Goal: Task Accomplishment & Management: Manage account settings

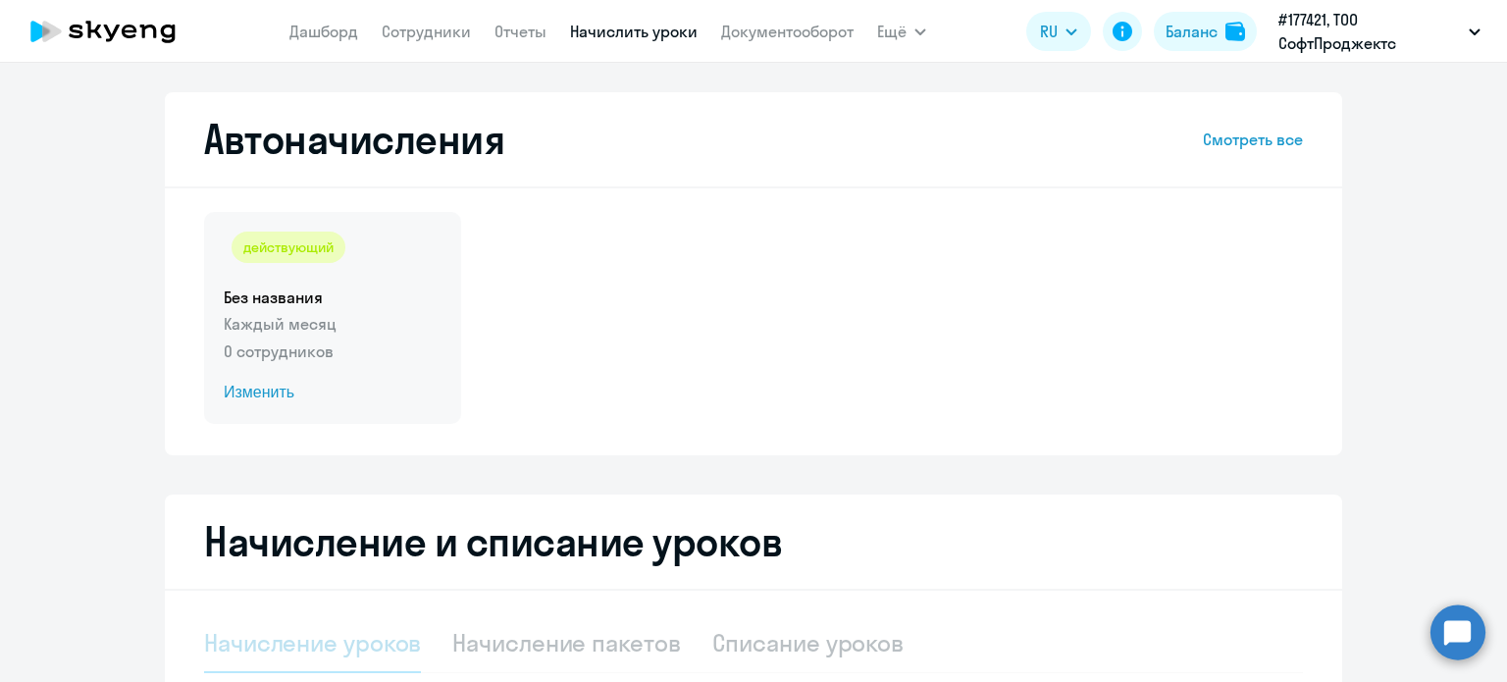
select select "10"
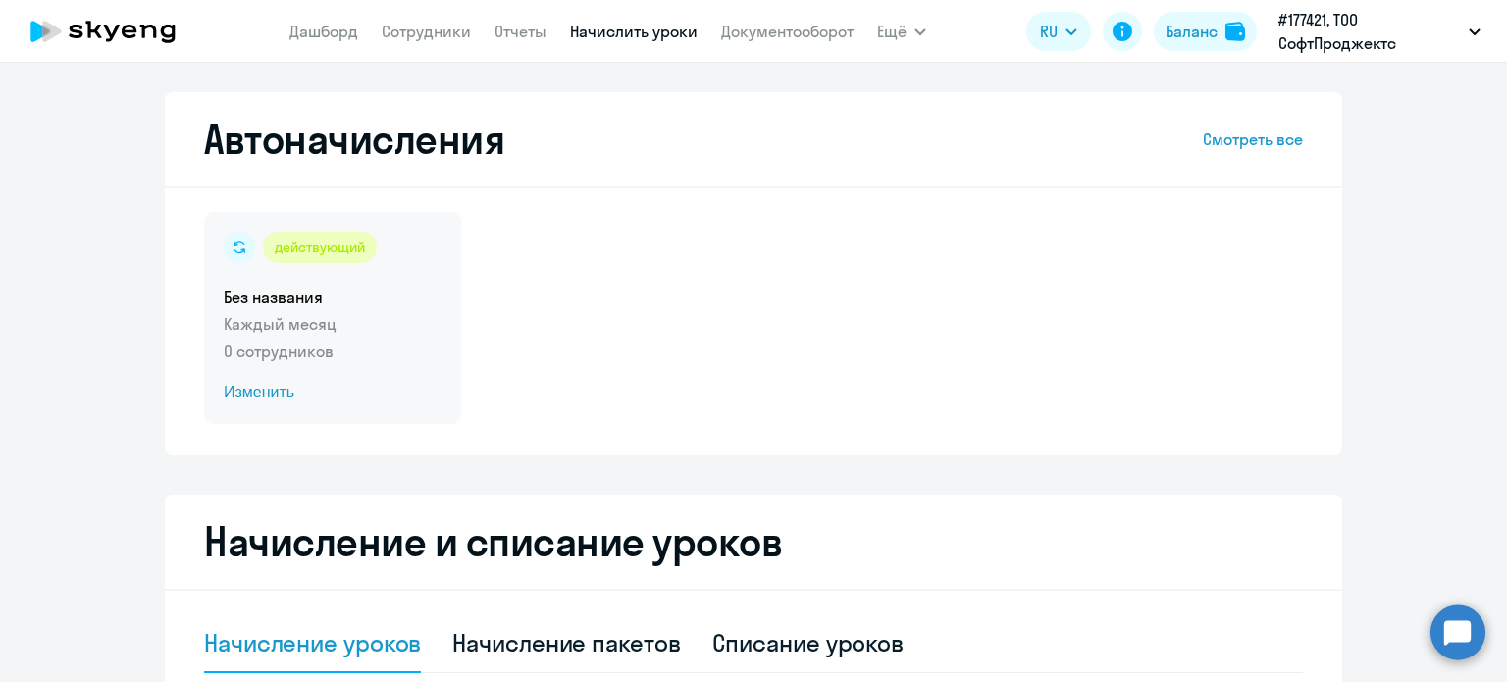
click at [251, 395] on span "Изменить" at bounding box center [333, 393] width 218 height 24
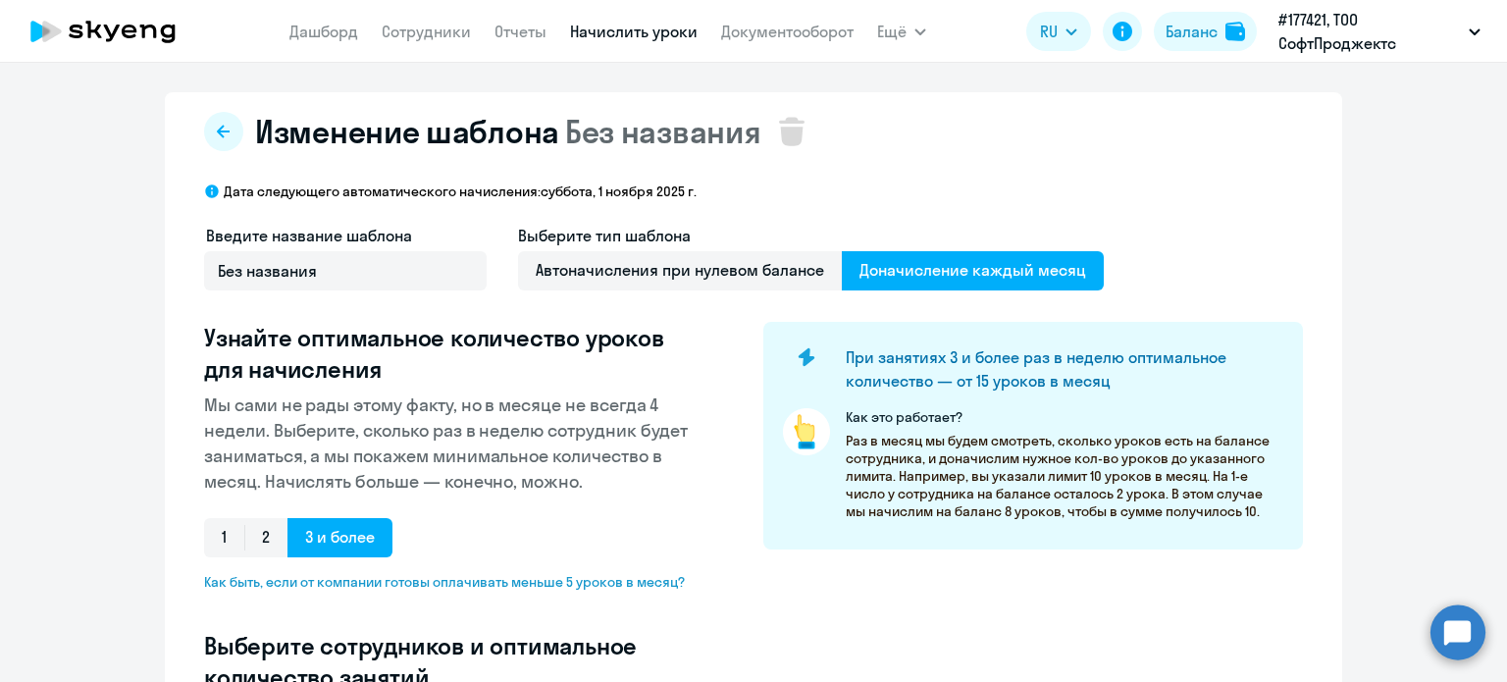
select select "10"
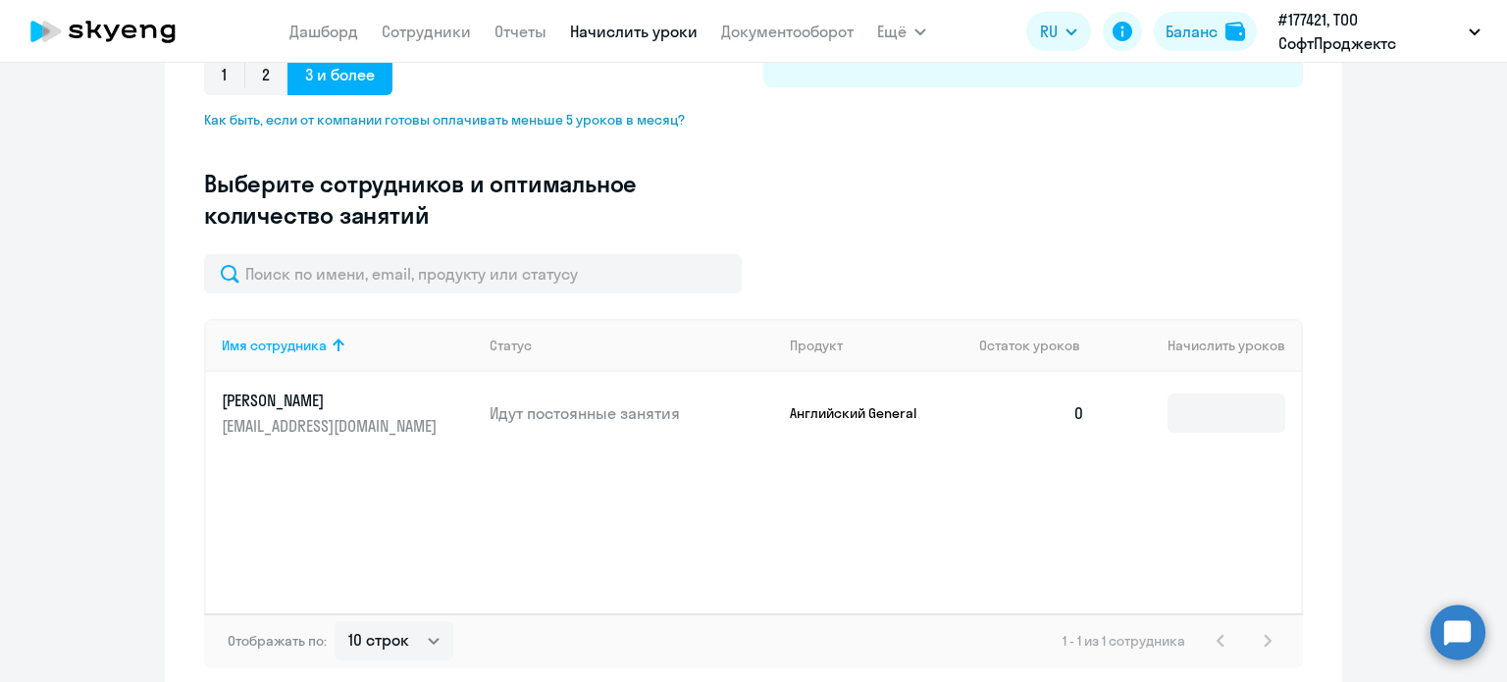
scroll to position [471, 0]
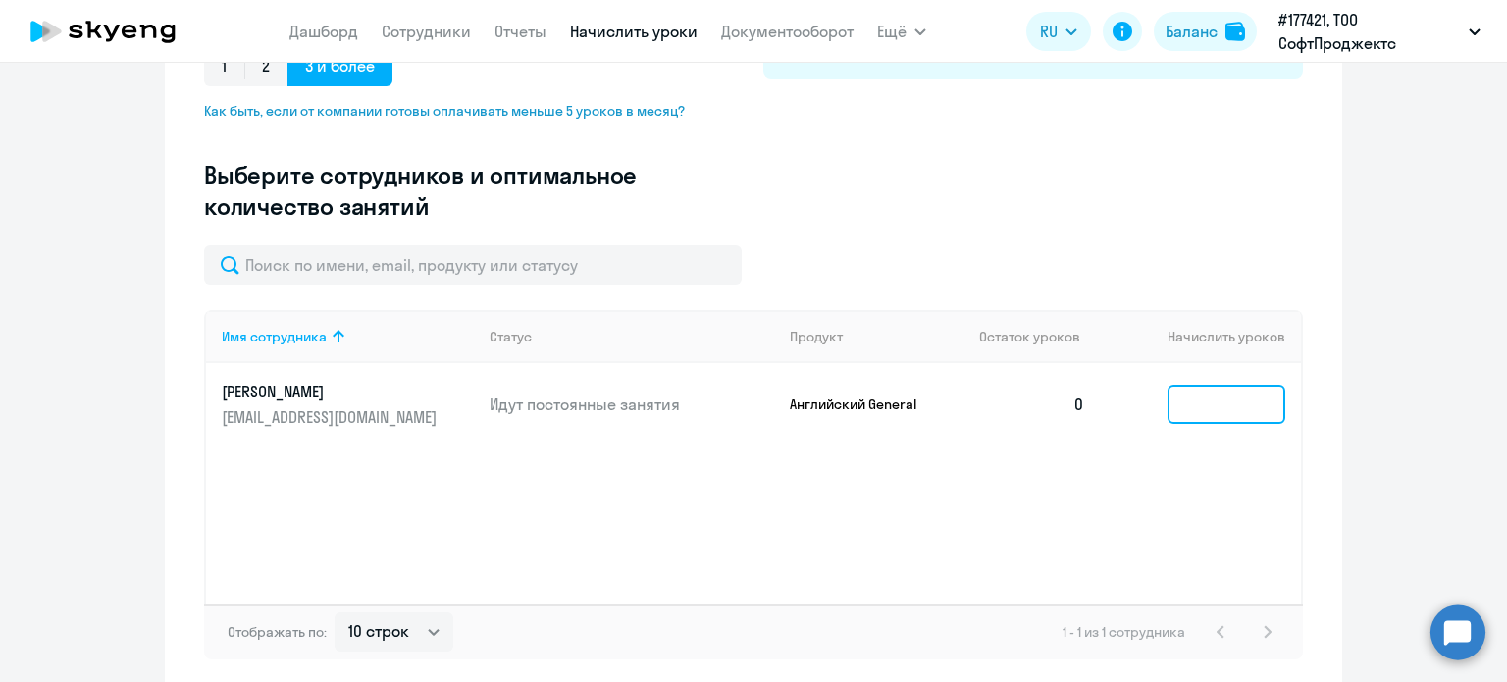
click at [1258, 409] on input at bounding box center [1226, 403] width 118 height 39
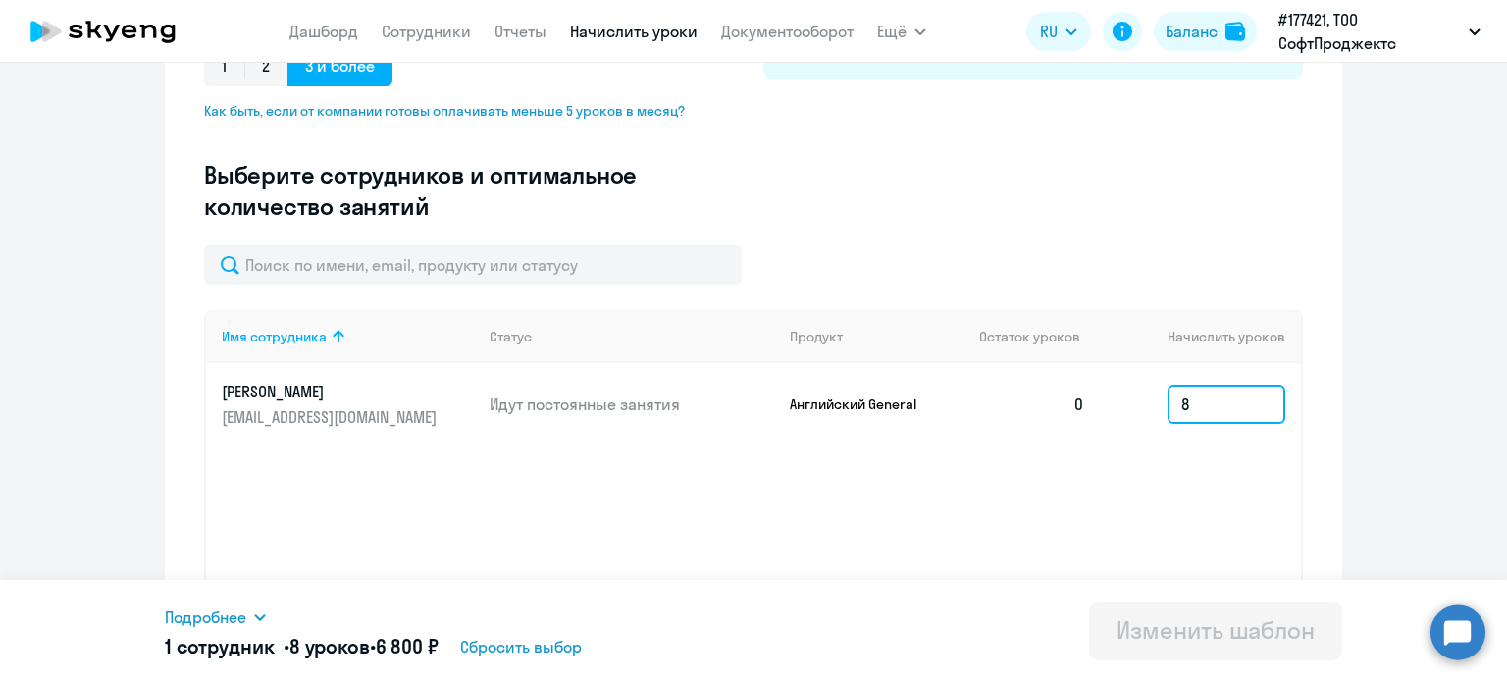
scroll to position [557, 0]
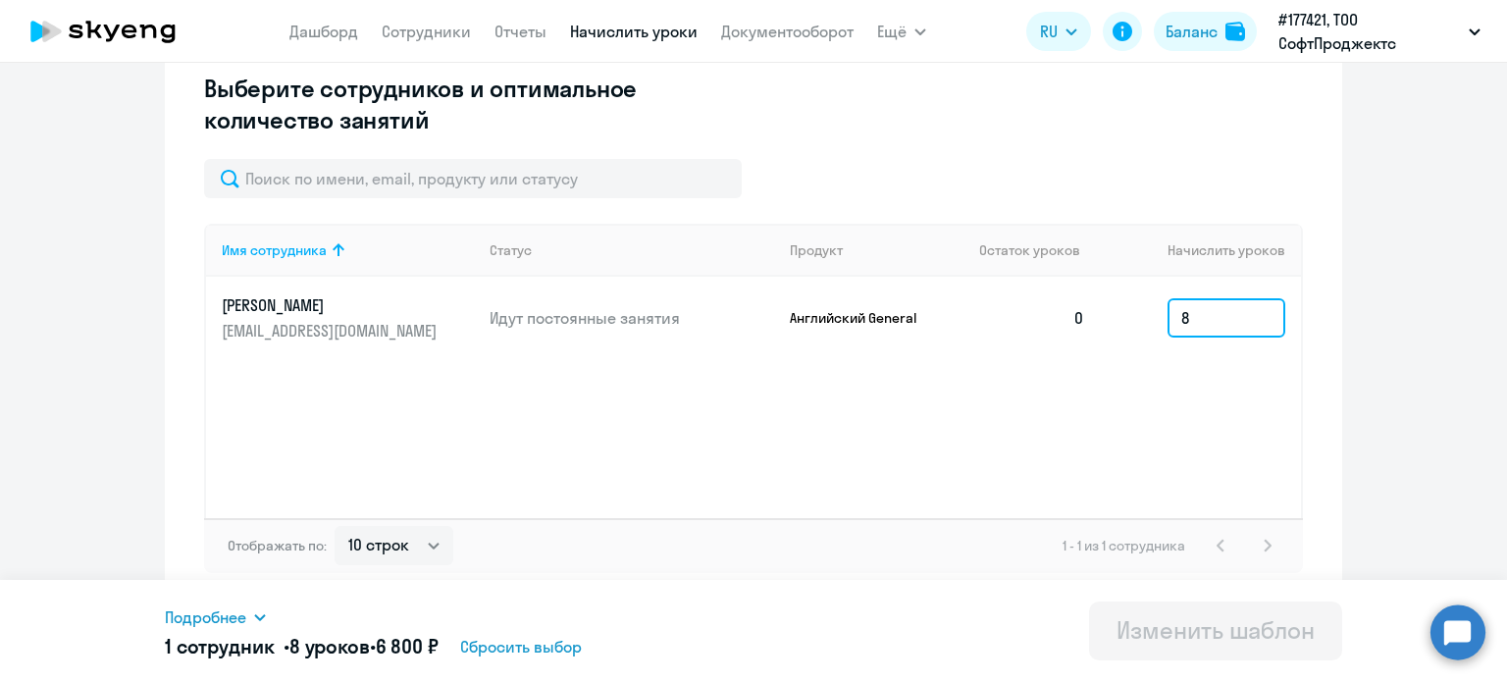
type input "8"
click at [1171, 442] on div "Имя сотрудника Статус Продукт Остаток уроков Начислить уроков Ivan [EMAIL_ADDRE…" at bounding box center [753, 371] width 1099 height 294
click at [370, 337] on p "[EMAIL_ADDRESS][DOMAIN_NAME]" at bounding box center [332, 331] width 220 height 22
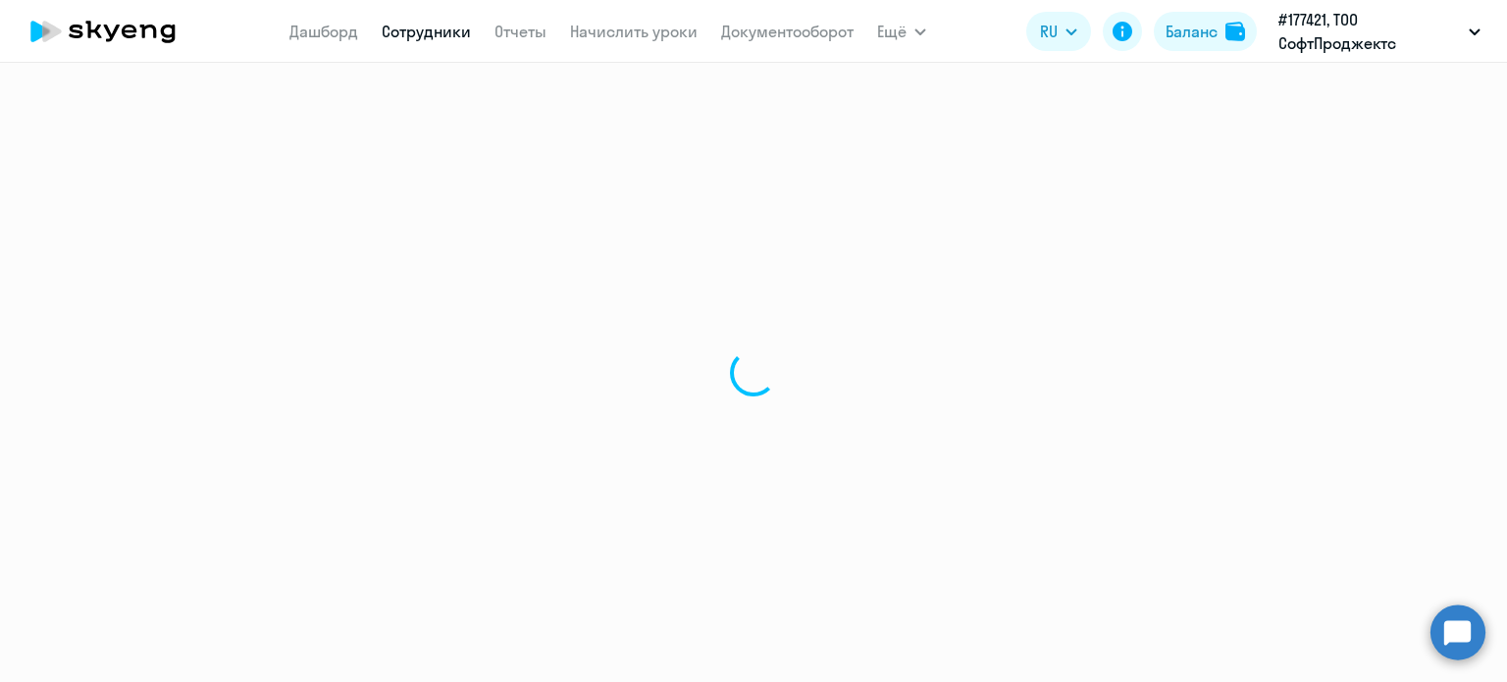
select select "english"
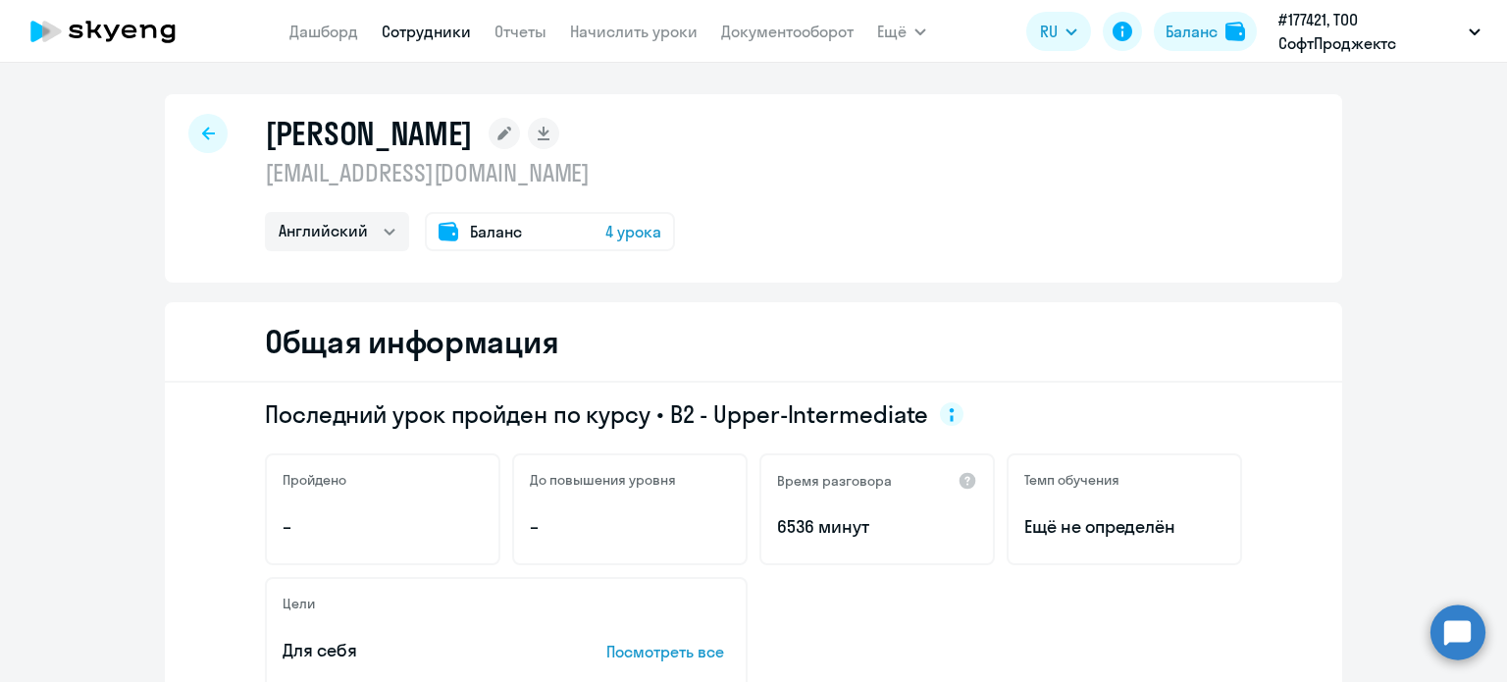
click at [433, 35] on link "Сотрудники" at bounding box center [426, 32] width 89 height 20
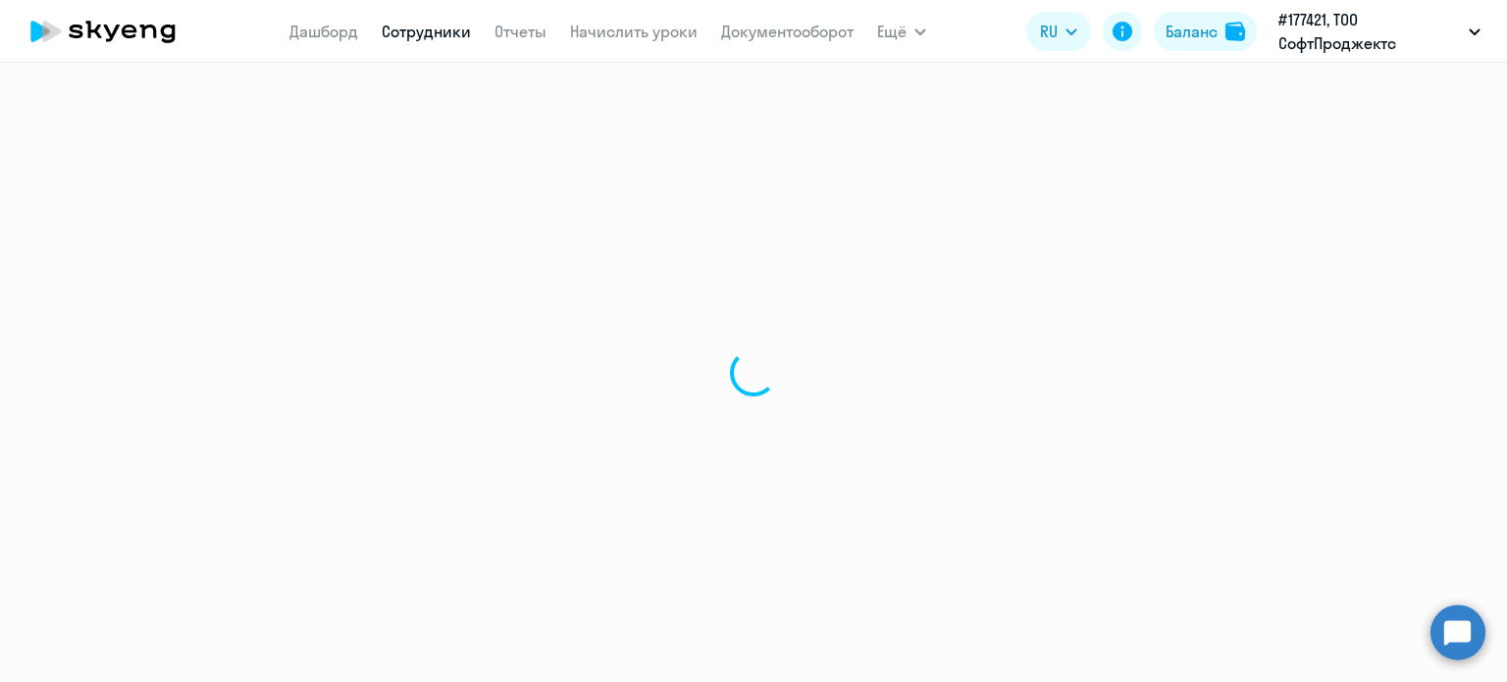
select select "30"
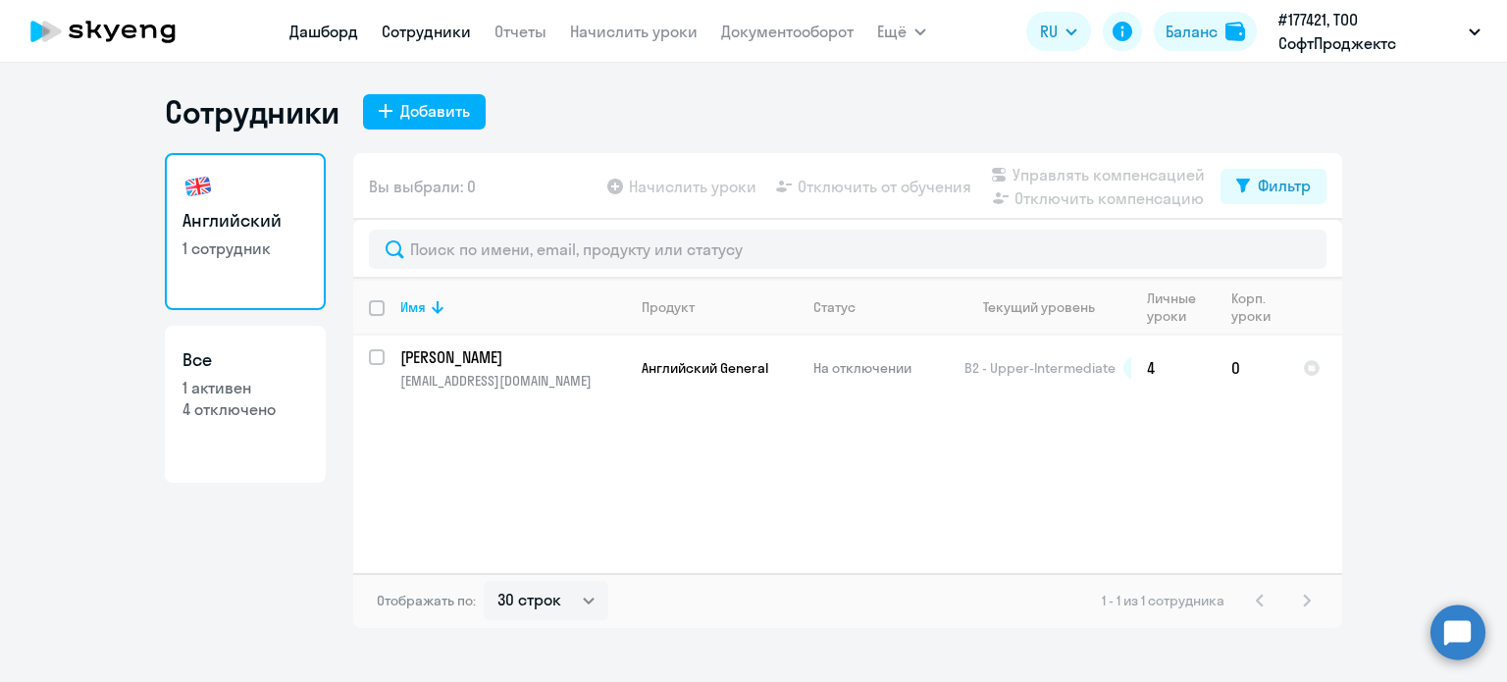
click at [318, 32] on link "Дашборд" at bounding box center [323, 32] width 69 height 20
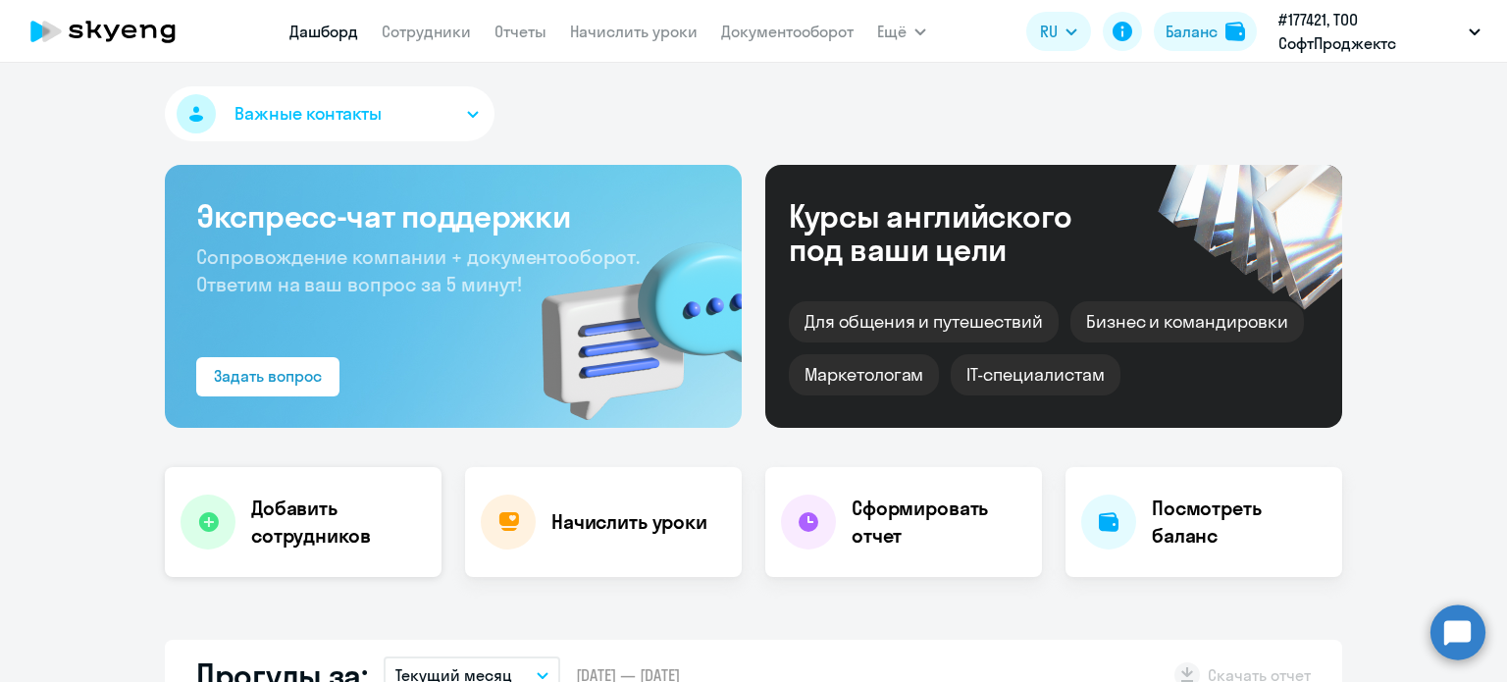
select select "30"
click at [638, 486] on div "Начислить уроки" at bounding box center [603, 522] width 277 height 110
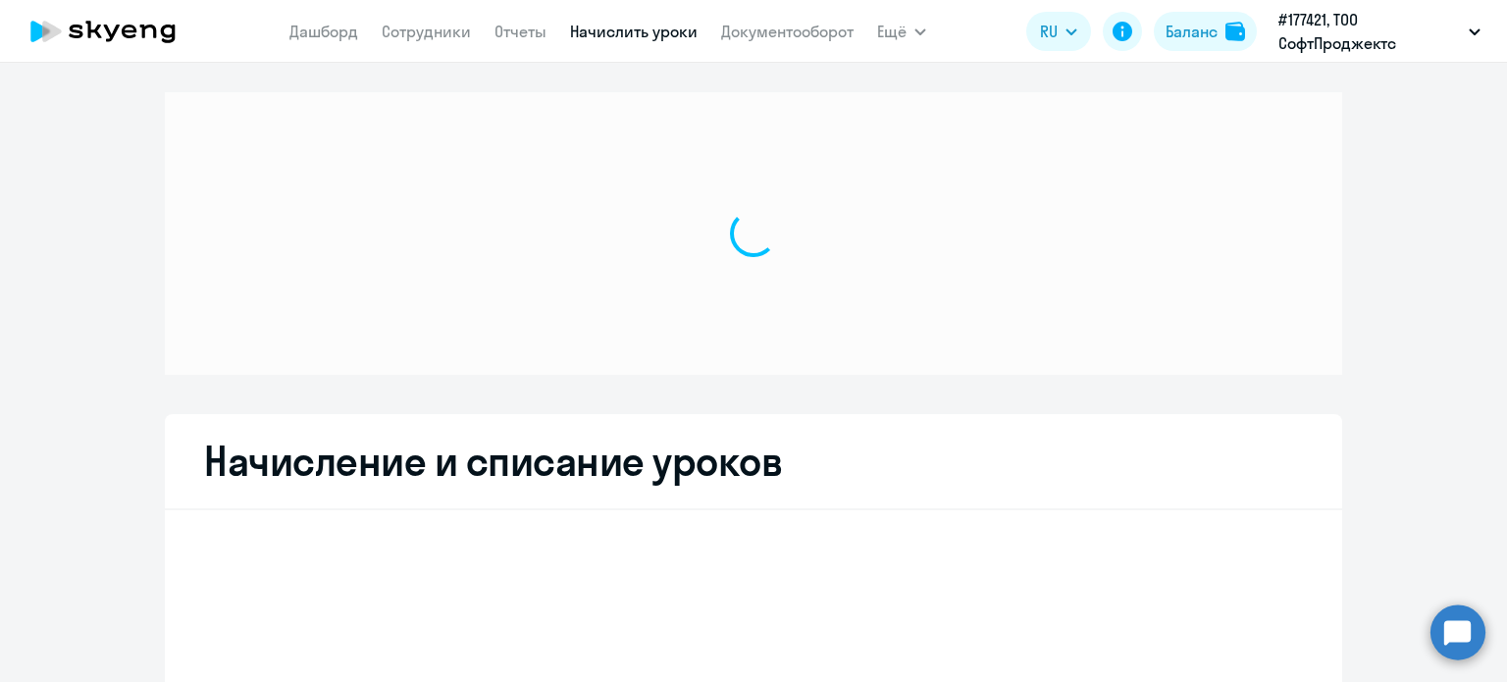
select select "10"
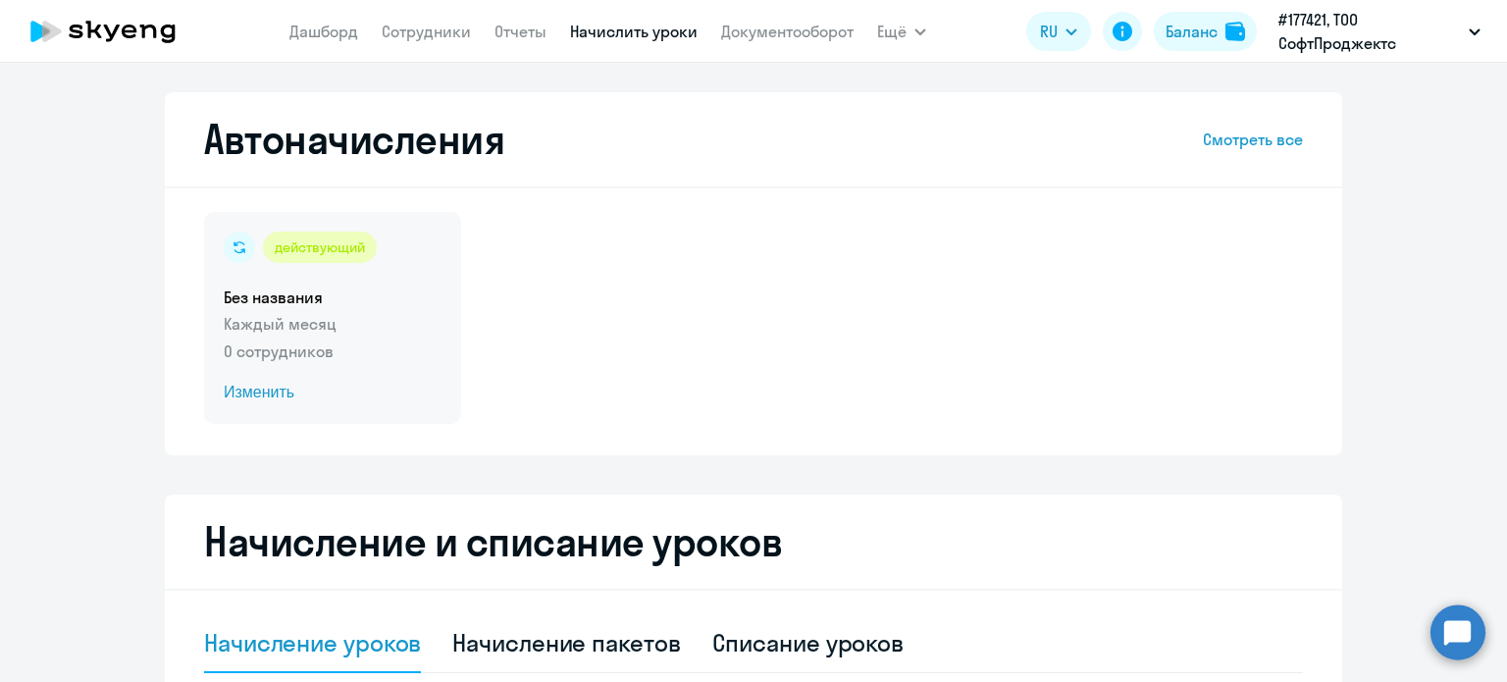
click at [280, 394] on span "Изменить" at bounding box center [333, 393] width 218 height 24
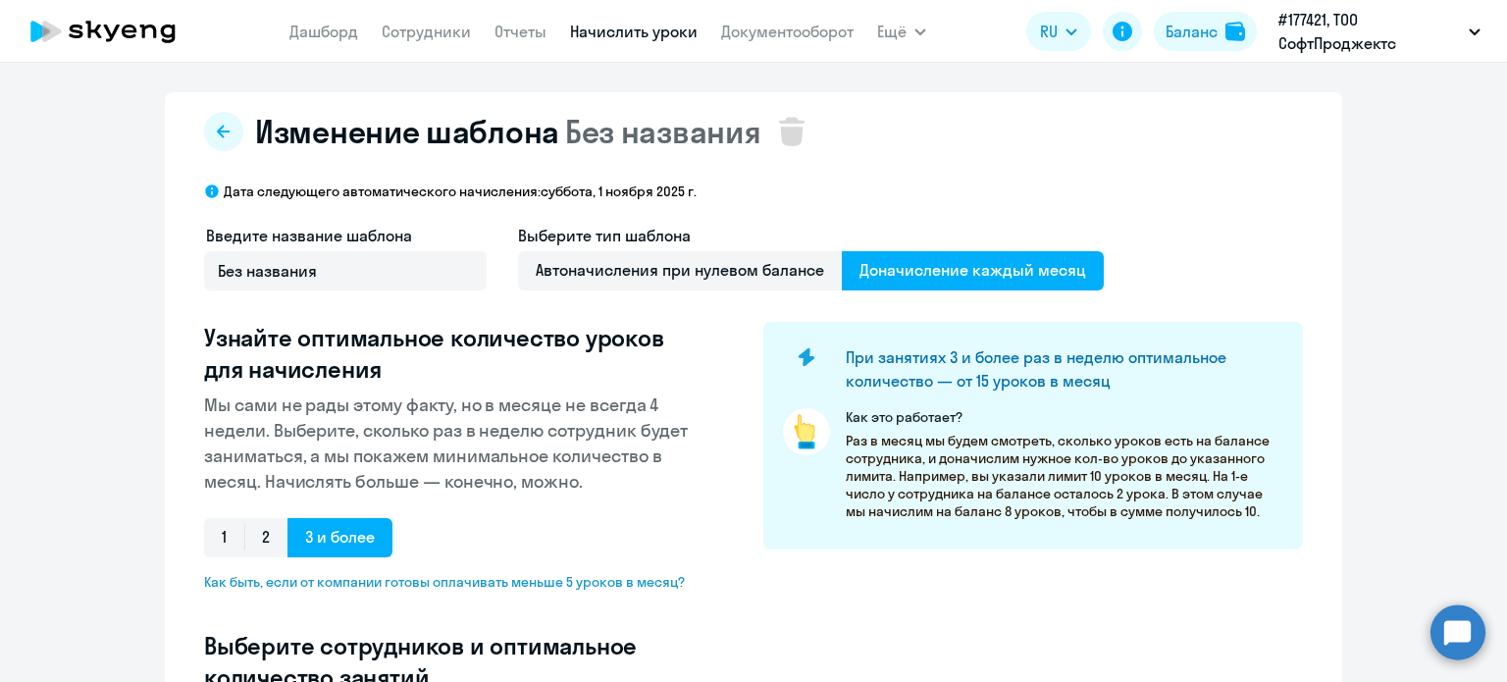
select select "10"
click at [773, 279] on span "Автоначисления при нулевом балансе" at bounding box center [680, 270] width 324 height 39
click at [0, 0] on input "Автоначисления при нулевом балансе" at bounding box center [0, 0] width 0 height 0
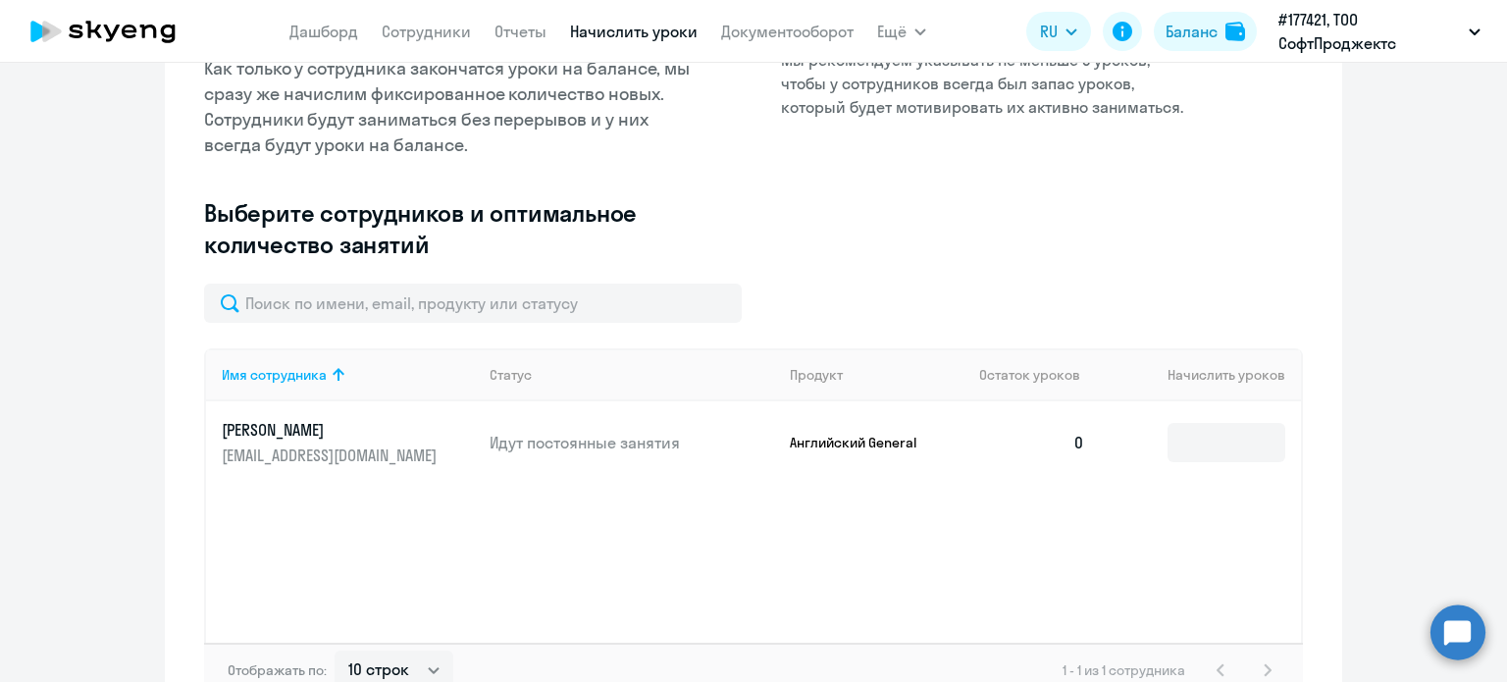
scroll to position [462, 0]
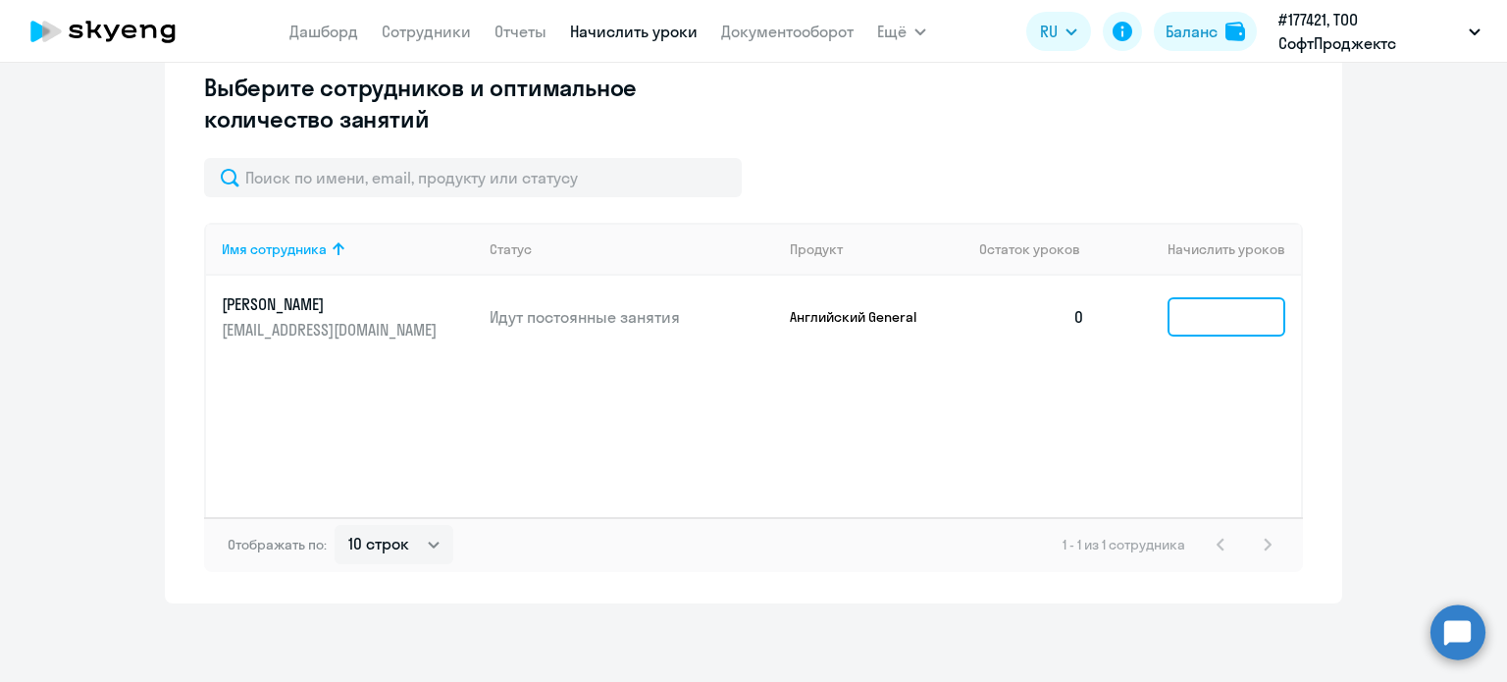
click at [1204, 326] on input at bounding box center [1226, 316] width 118 height 39
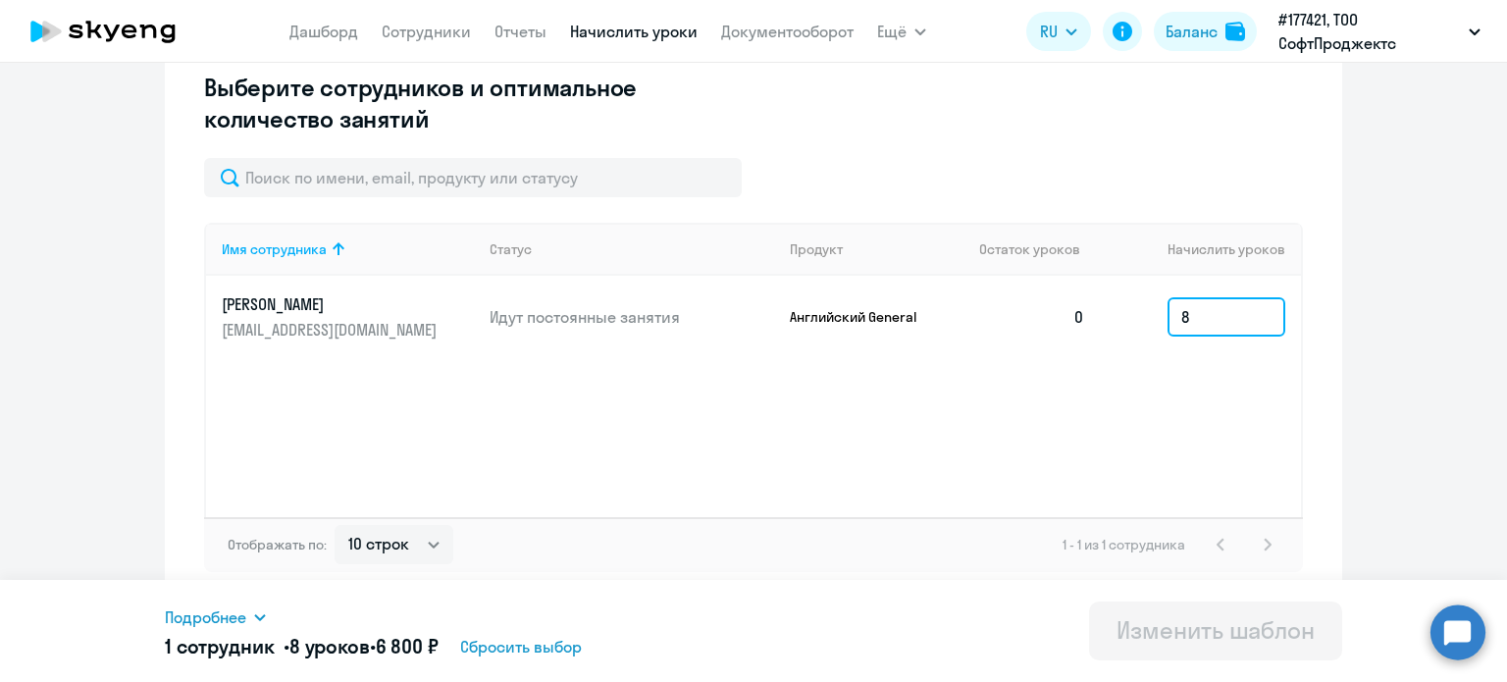
type input "8"
click at [1204, 638] on div "Изменить шаблон" at bounding box center [1215, 629] width 198 height 31
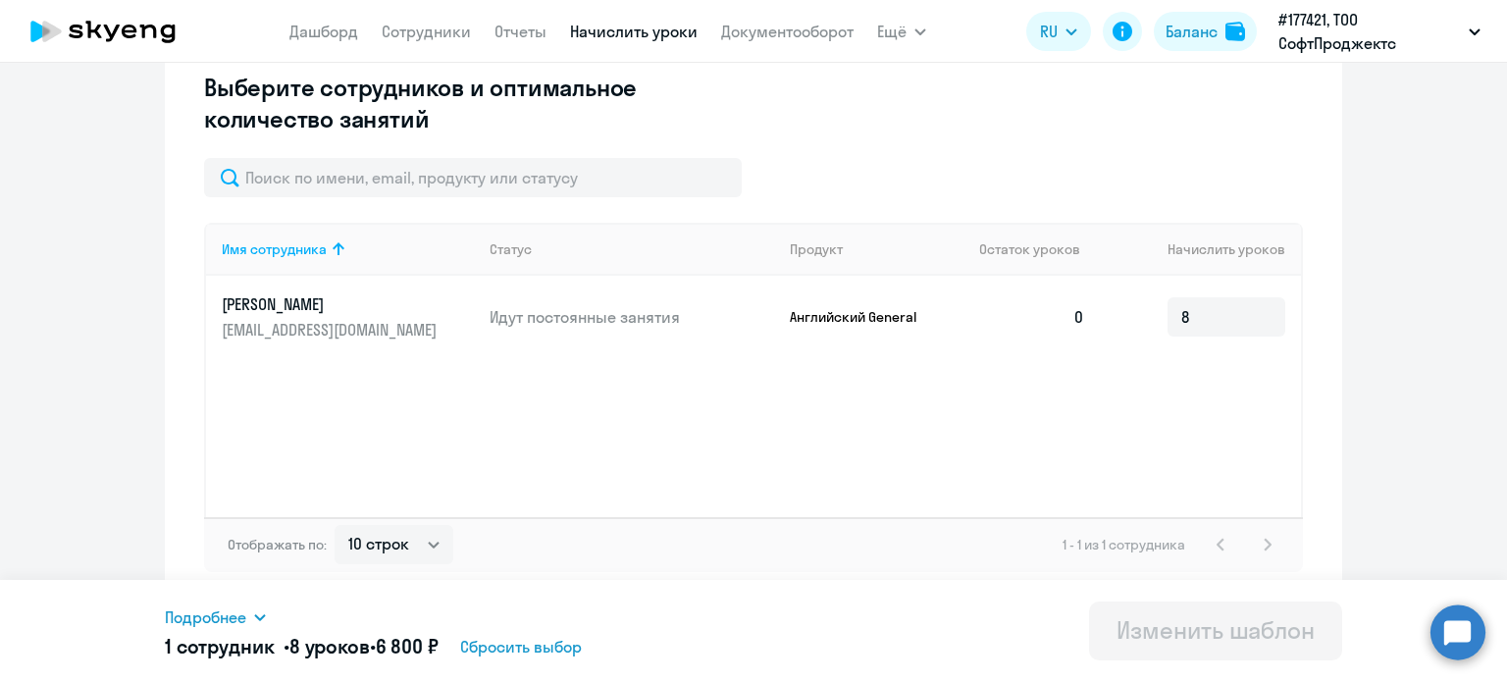
click at [1204, 638] on div "Изменить шаблон" at bounding box center [1215, 629] width 198 height 31
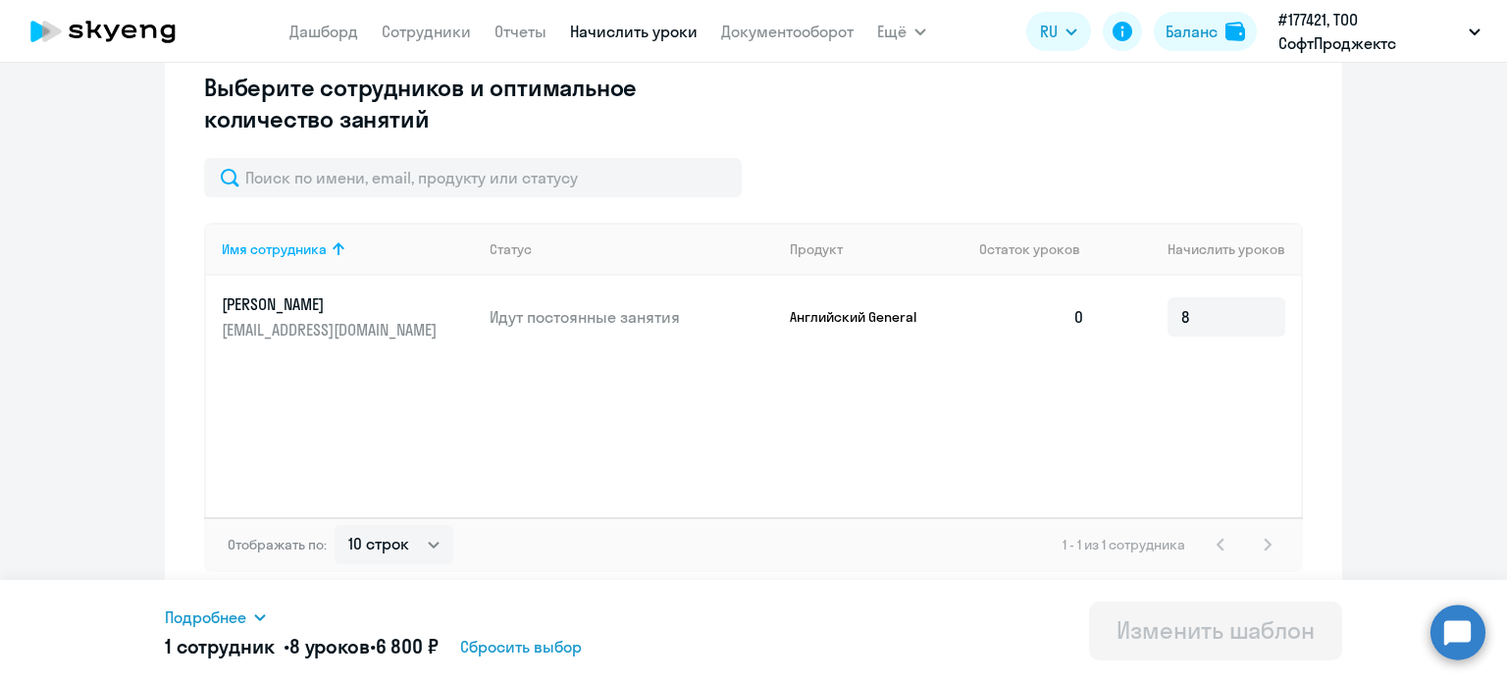
click at [1204, 638] on div "Изменить шаблон" at bounding box center [1215, 629] width 198 height 31
click at [537, 656] on span "Сбросить выбор" at bounding box center [521, 647] width 122 height 24
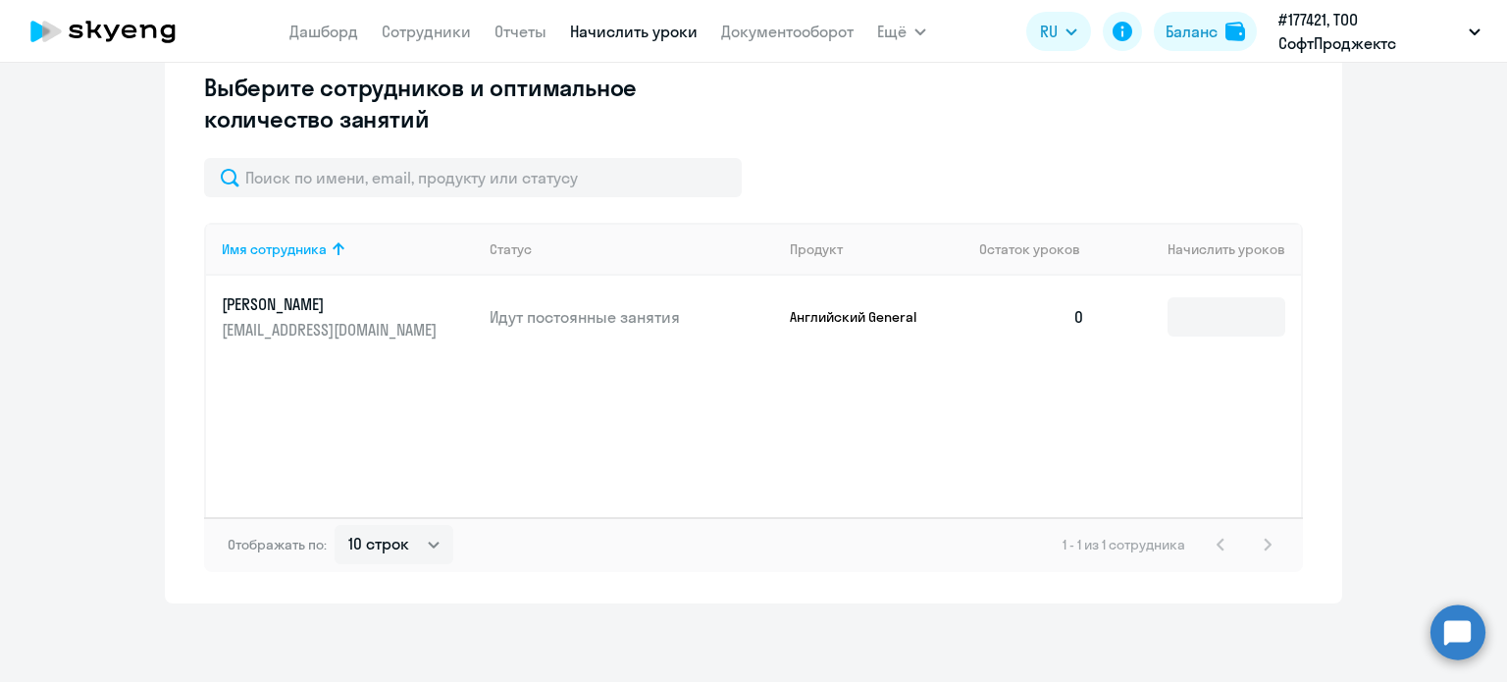
click at [1259, 295] on td at bounding box center [1201, 317] width 200 height 82
click at [1240, 317] on input at bounding box center [1226, 316] width 118 height 39
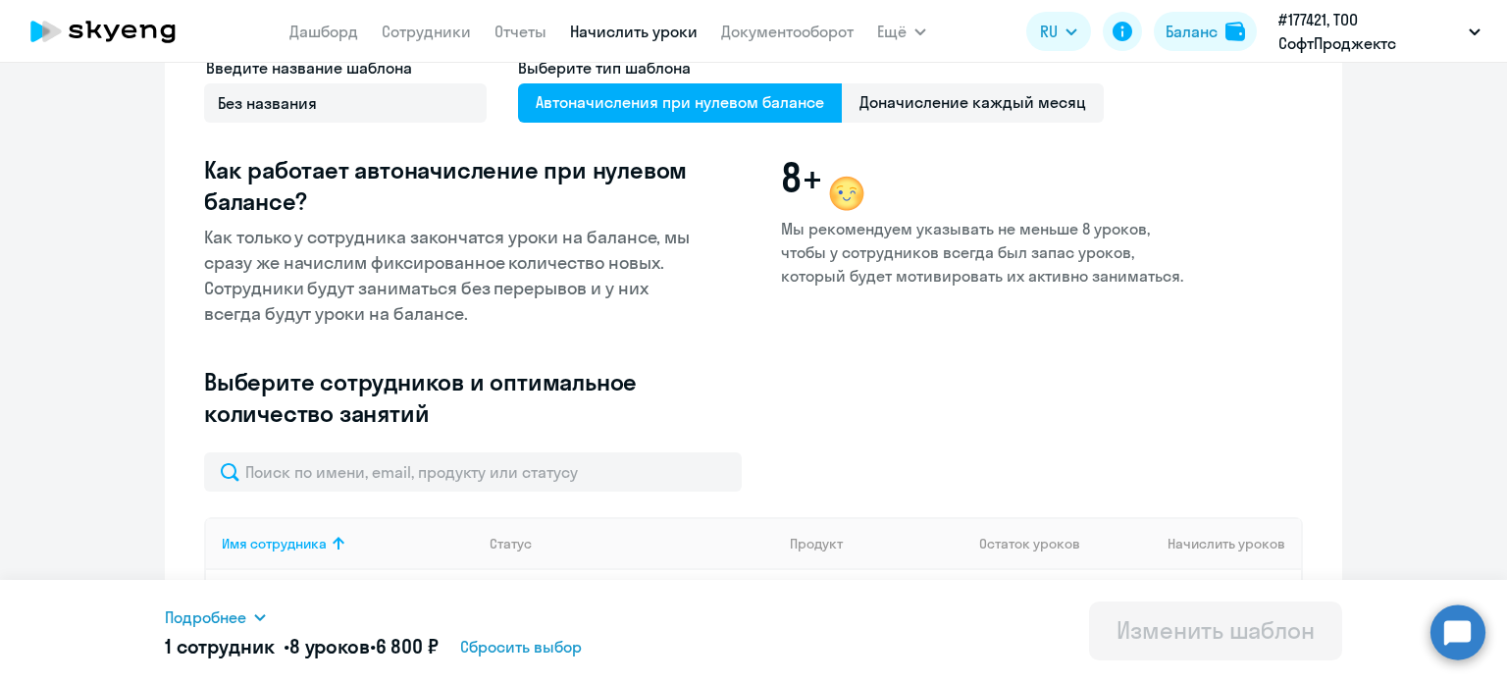
scroll to position [0, 0]
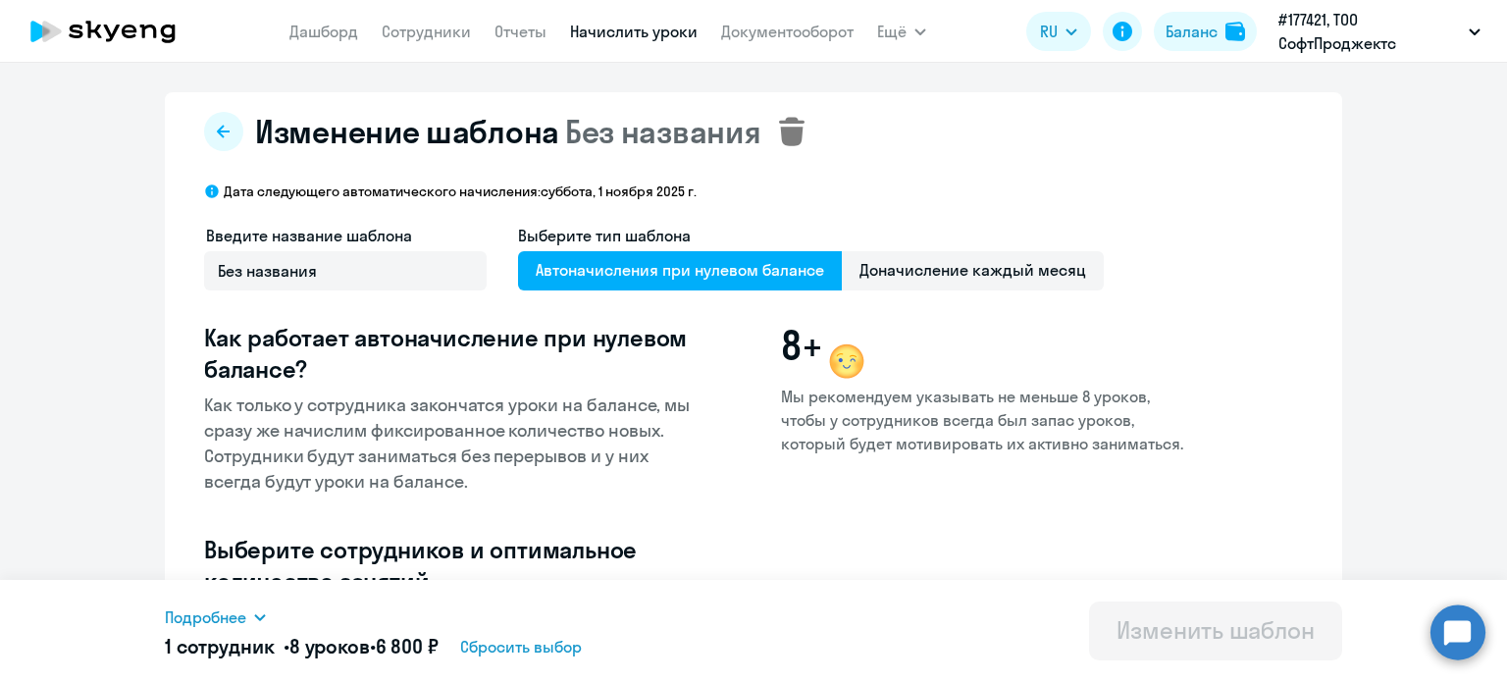
type input "8"
click at [785, 140] on icon at bounding box center [792, 131] width 26 height 28
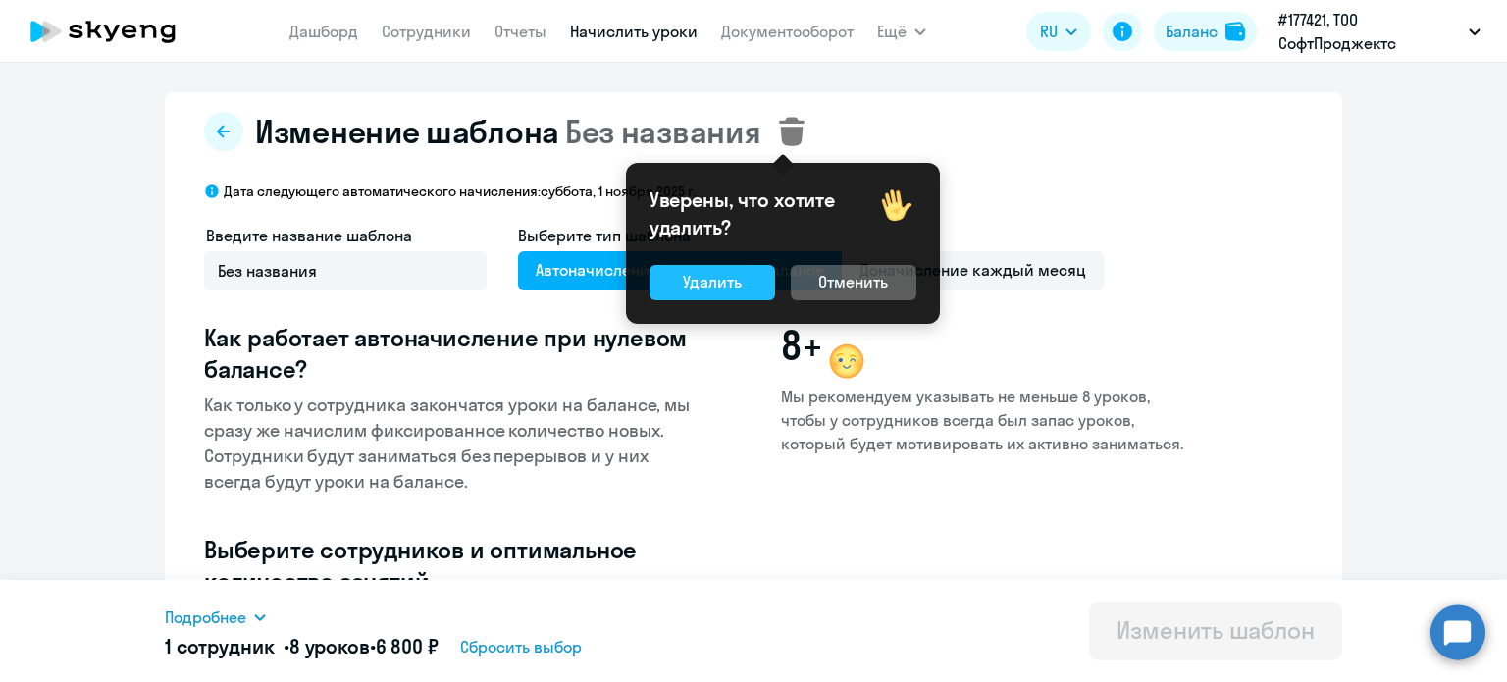
click at [717, 293] on button "Удалить" at bounding box center [712, 282] width 126 height 35
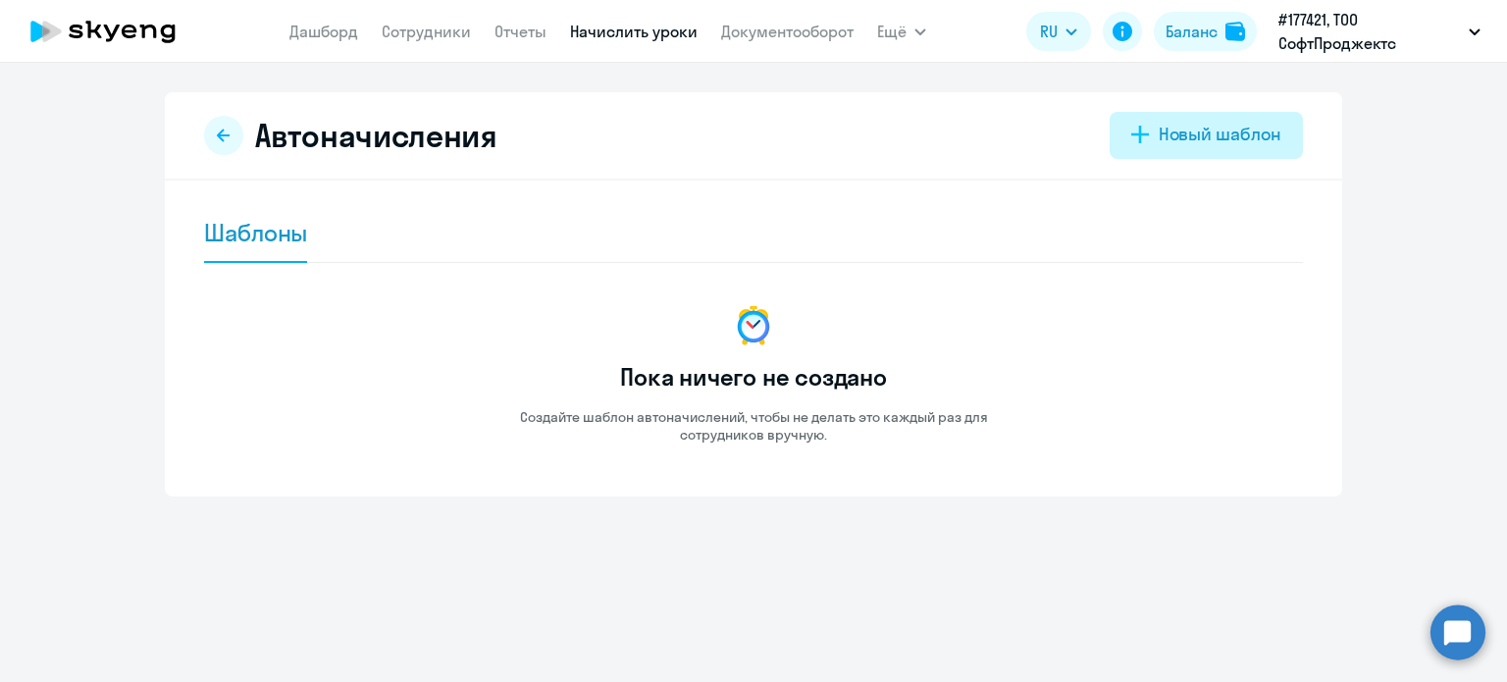
click at [1263, 130] on div "Новый шаблон" at bounding box center [1219, 135] width 123 height 26
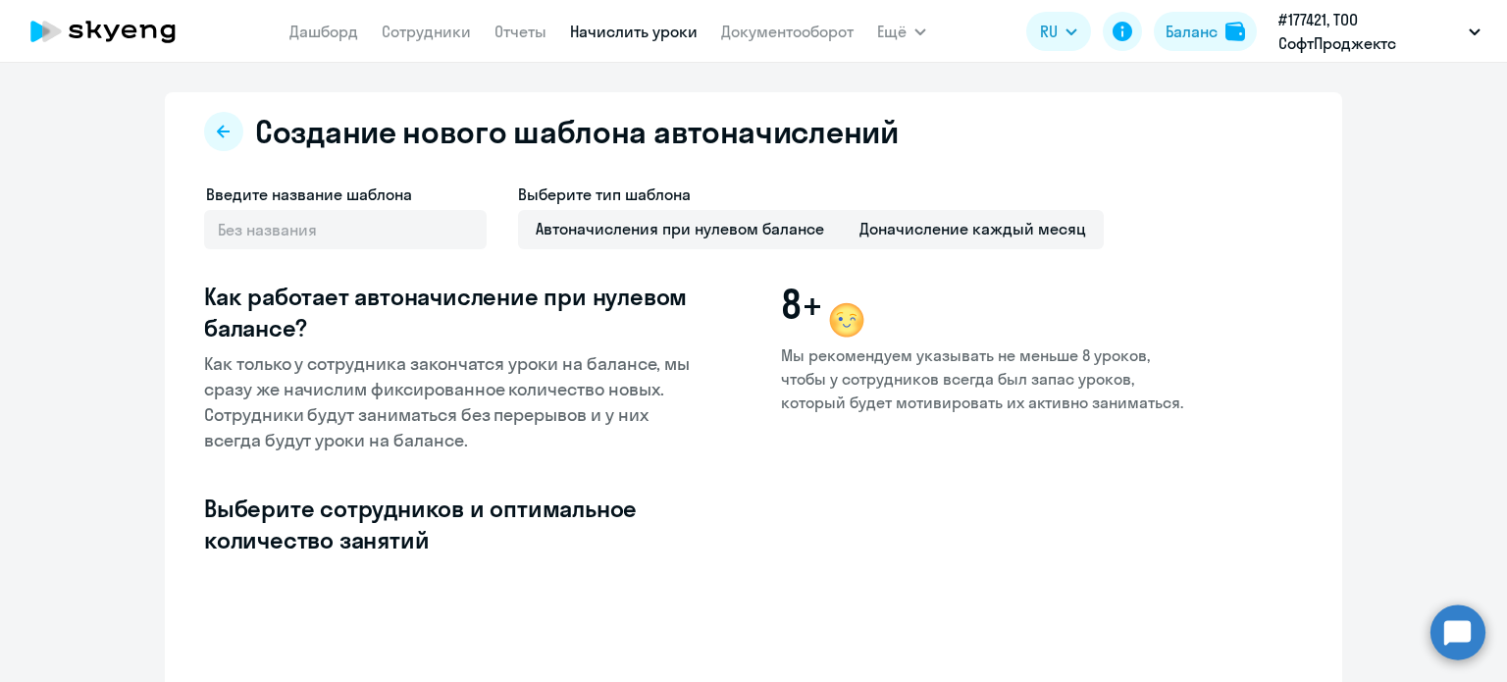
select select "10"
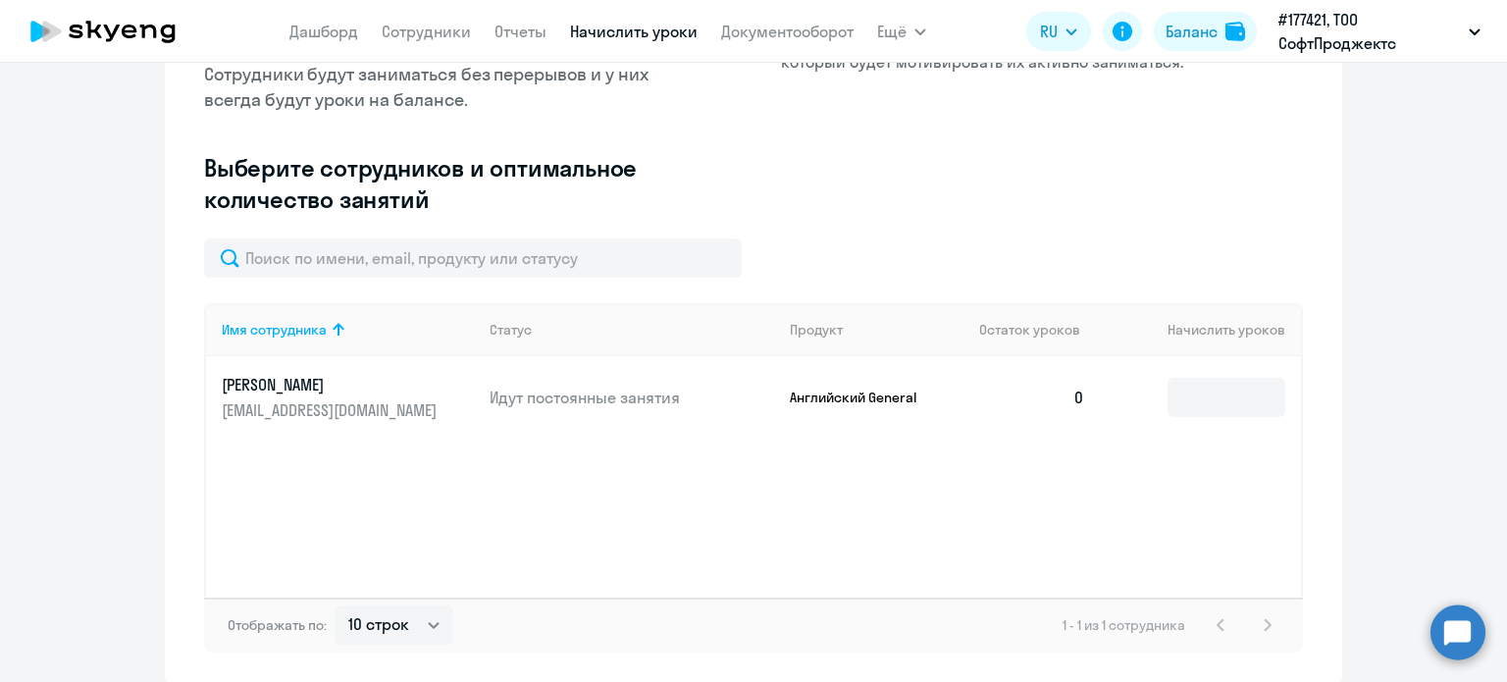
scroll to position [341, 0]
click at [1255, 403] on input at bounding box center [1226, 396] width 118 height 39
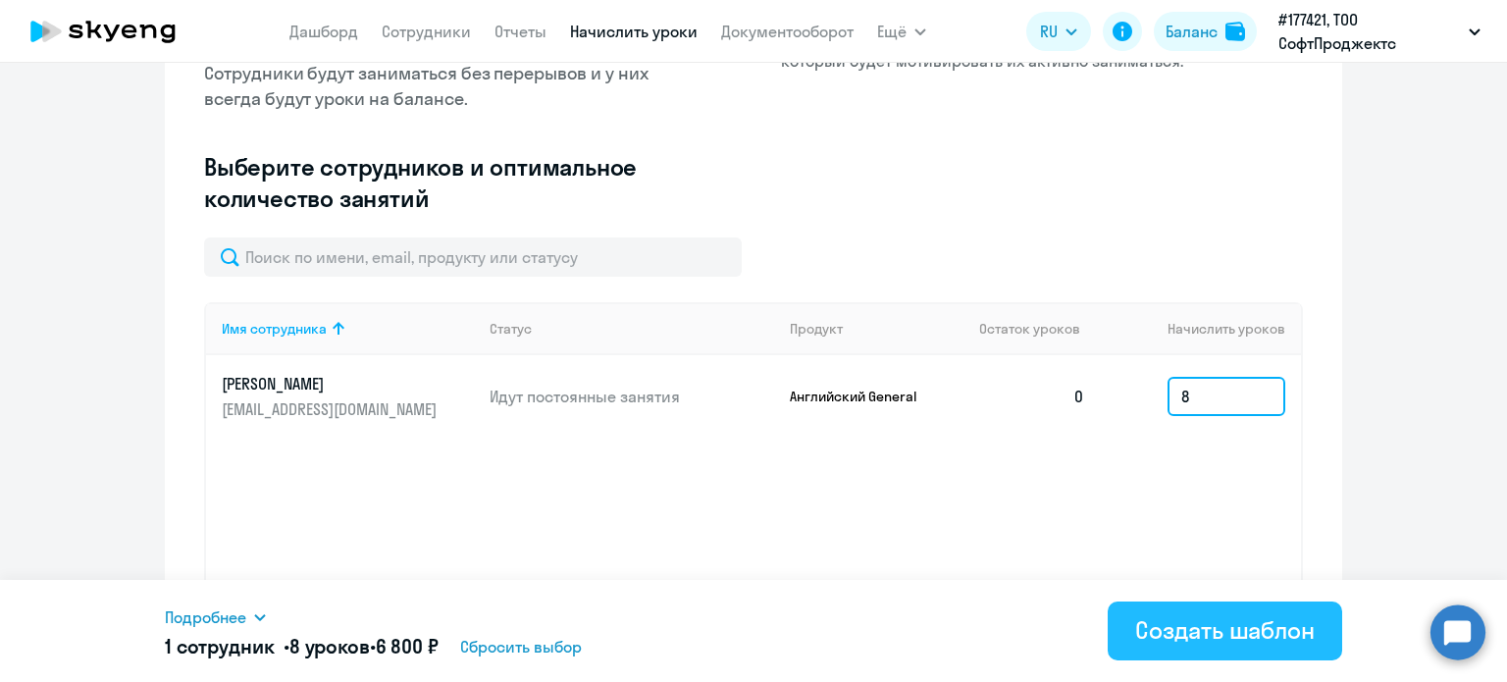
type input "8"
click at [1209, 621] on div "Создать шаблон" at bounding box center [1224, 629] width 179 height 31
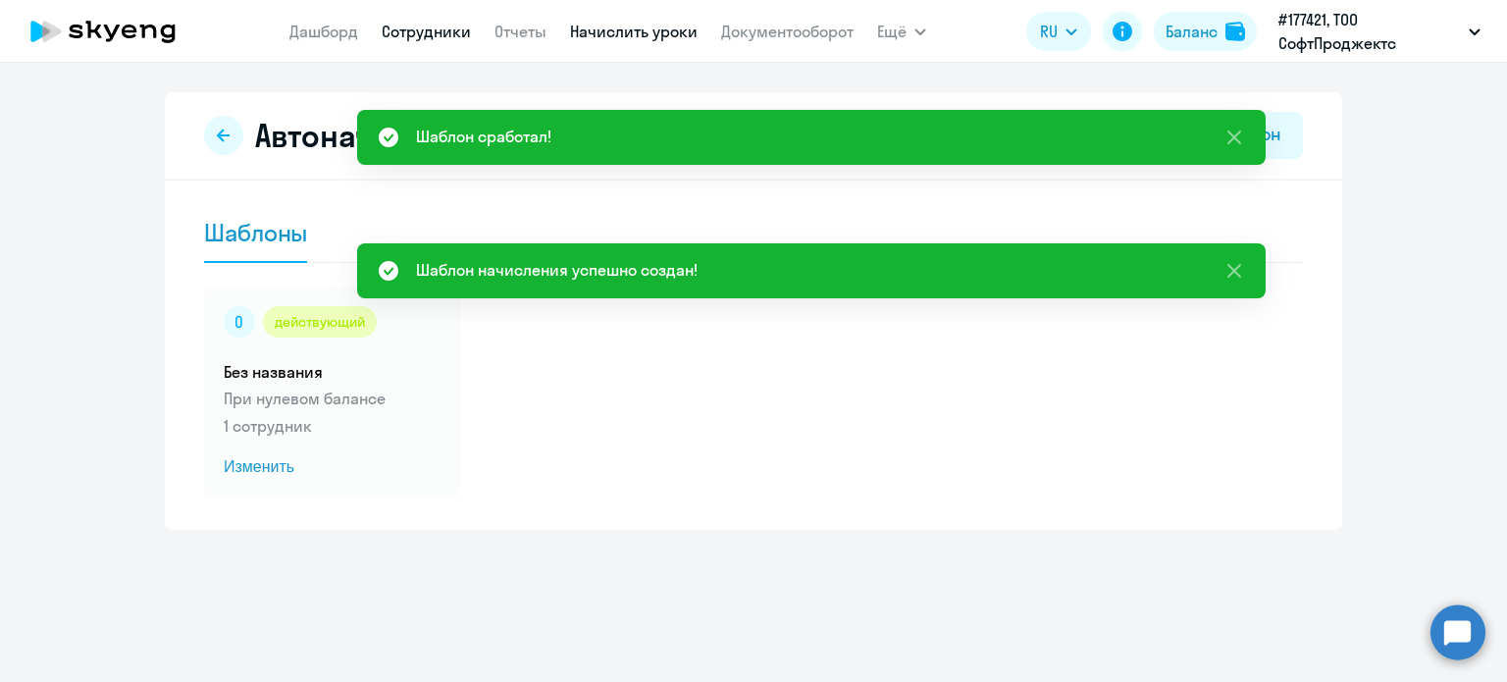
click at [404, 29] on link "Сотрудники" at bounding box center [426, 32] width 89 height 20
select select "30"
